Goal: Task Accomplishment & Management: Manage account settings

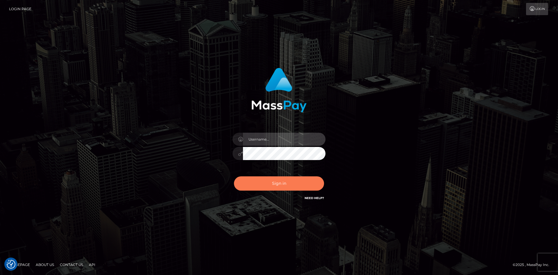
type input "tinan"
click at [265, 184] on button "Sign in" at bounding box center [279, 183] width 90 height 14
type input "tinan"
click at [264, 183] on button "Sign in" at bounding box center [279, 183] width 90 height 14
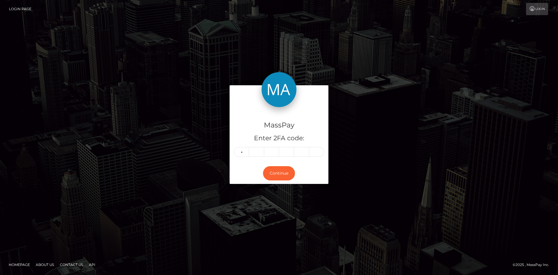
type input "2"
type input "7"
type input "2"
type input "7"
type input "4"
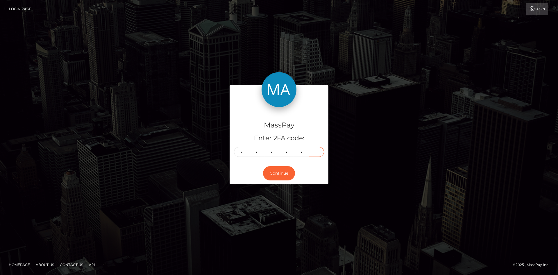
type input "3"
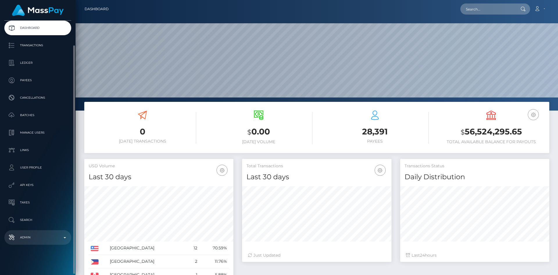
scroll to position [103, 149]
click at [44, 235] on p "Admin" at bounding box center [38, 237] width 62 height 9
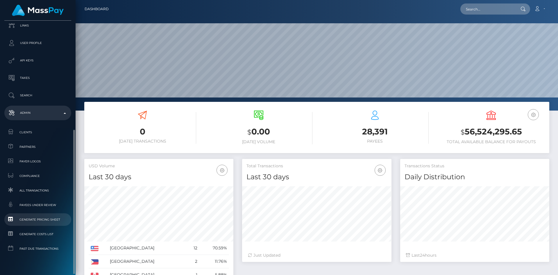
scroll to position [162, 0]
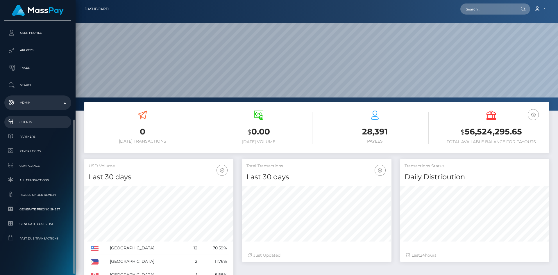
click at [39, 120] on span "Clients" at bounding box center [38, 122] width 62 height 7
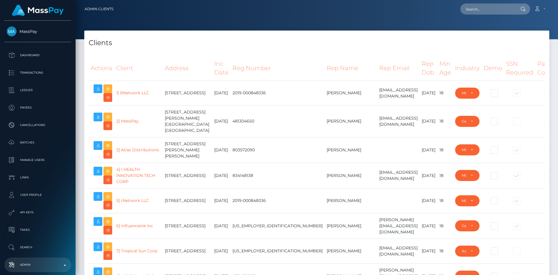
select select "223"
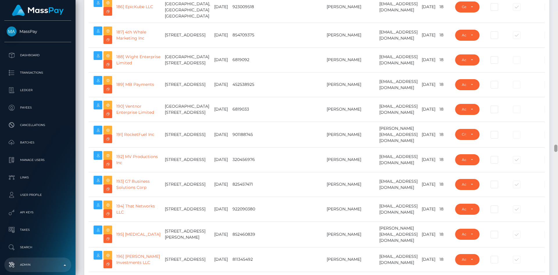
scroll to position [4911, 0]
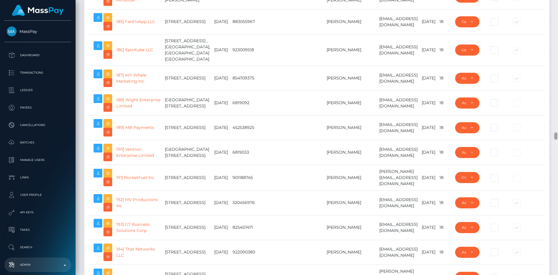
drag, startPoint x: 556, startPoint y: 22, endPoint x: 549, endPoint y: 138, distance: 115.4
click at [549, 138] on div "Admin Clients Loading... Loading..." at bounding box center [317, 137] width 483 height 275
